Goal: Transaction & Acquisition: Purchase product/service

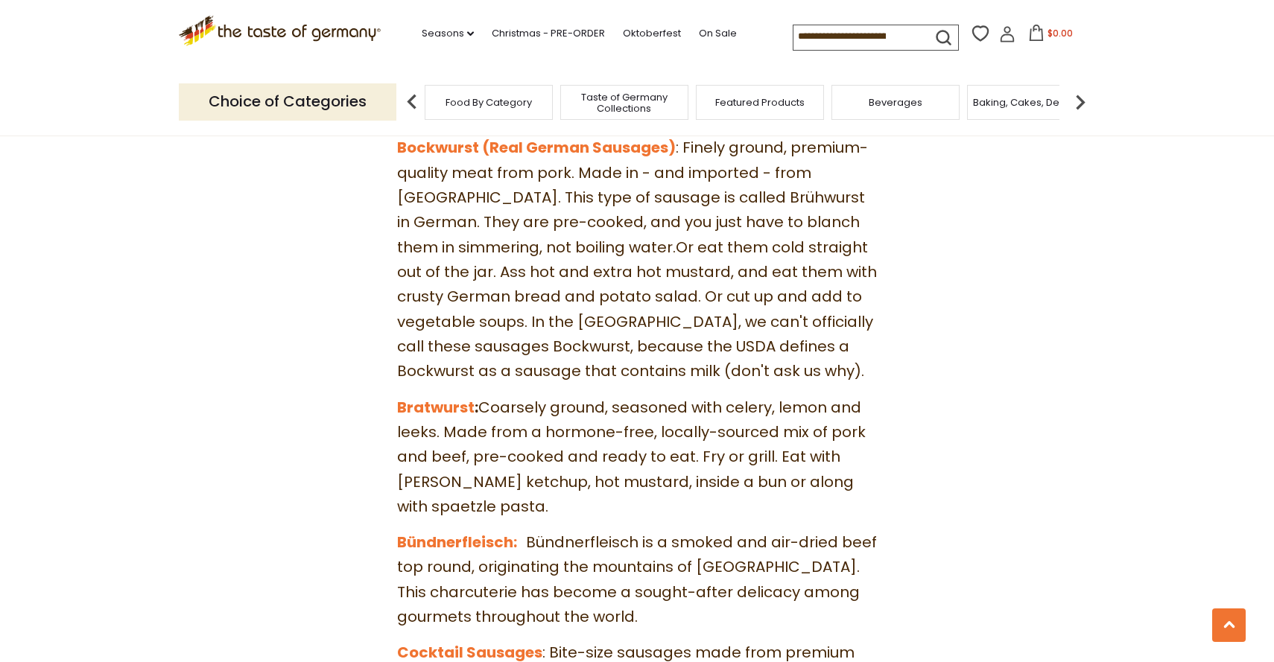
scroll to position [1933, 0]
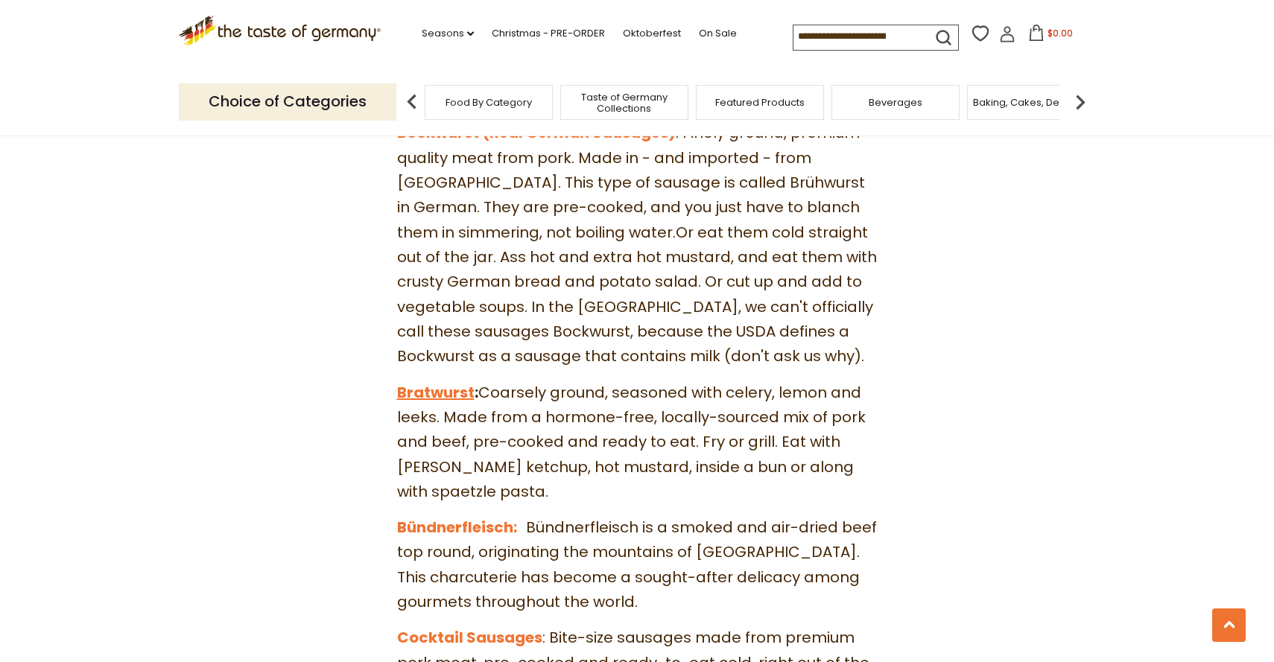
click at [449, 382] on link "Bratwurst" at bounding box center [435, 392] width 77 height 21
click at [459, 517] on link "Bündnerfleisch:" at bounding box center [457, 527] width 120 height 21
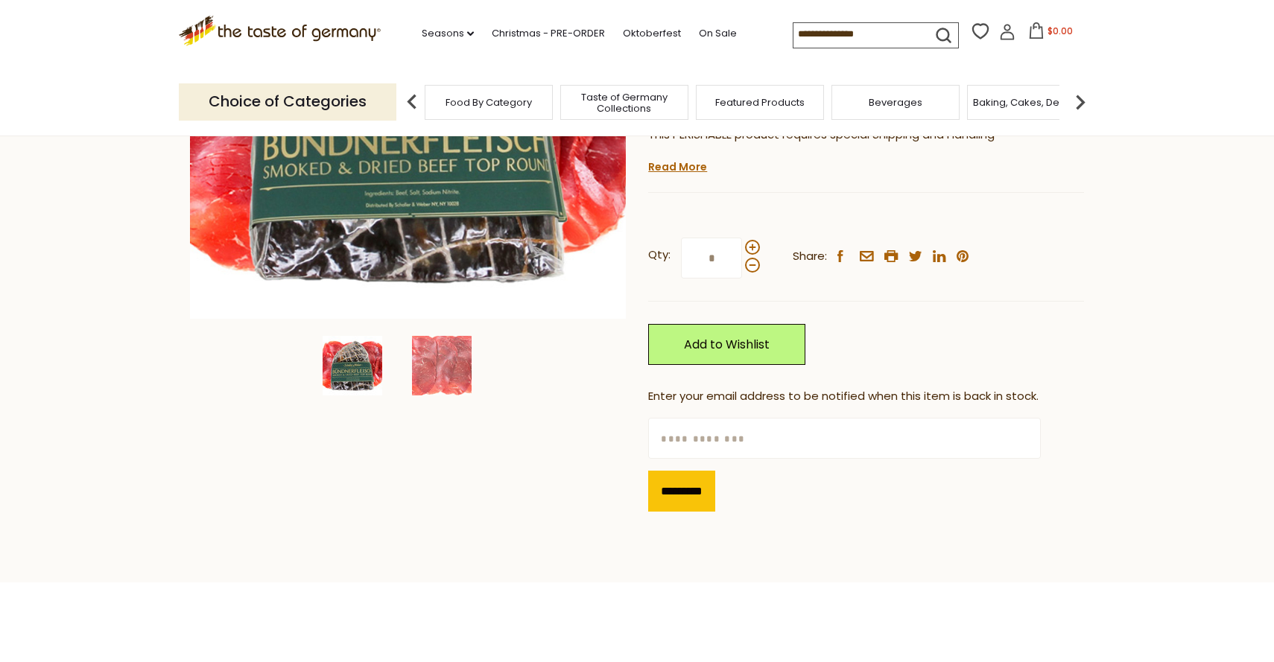
scroll to position [334, 0]
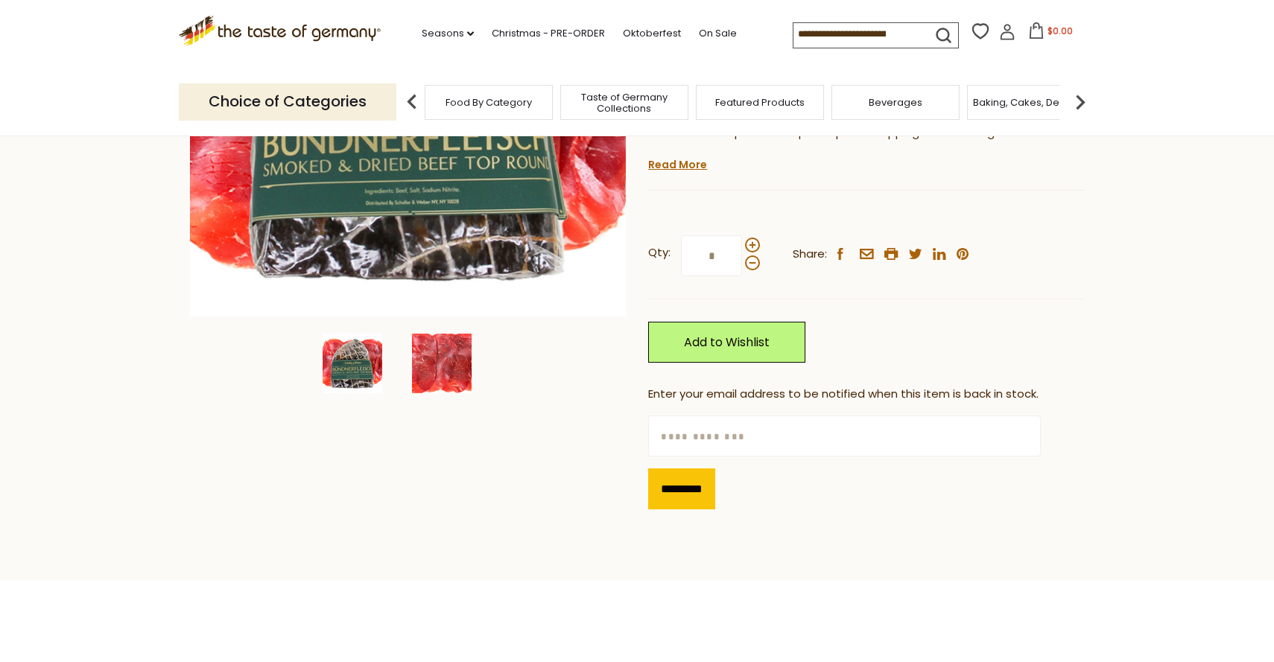
click at [420, 367] on img at bounding box center [442, 364] width 60 height 60
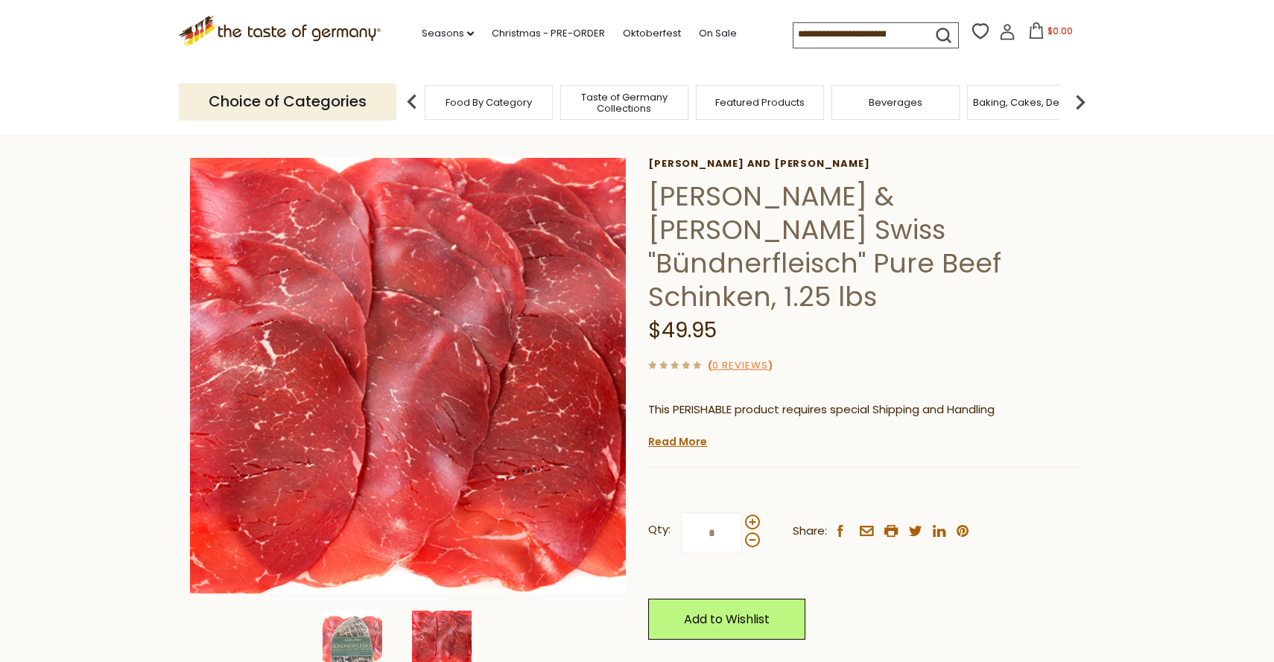
scroll to position [45, 0]
